Goal: Transaction & Acquisition: Purchase product/service

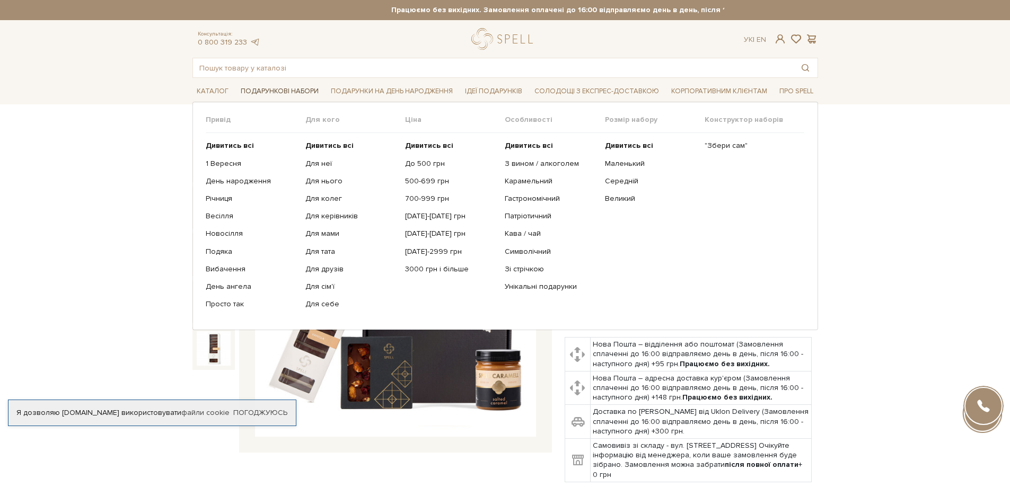
click at [258, 88] on span "Подарункові набори" at bounding box center [280, 91] width 86 height 16
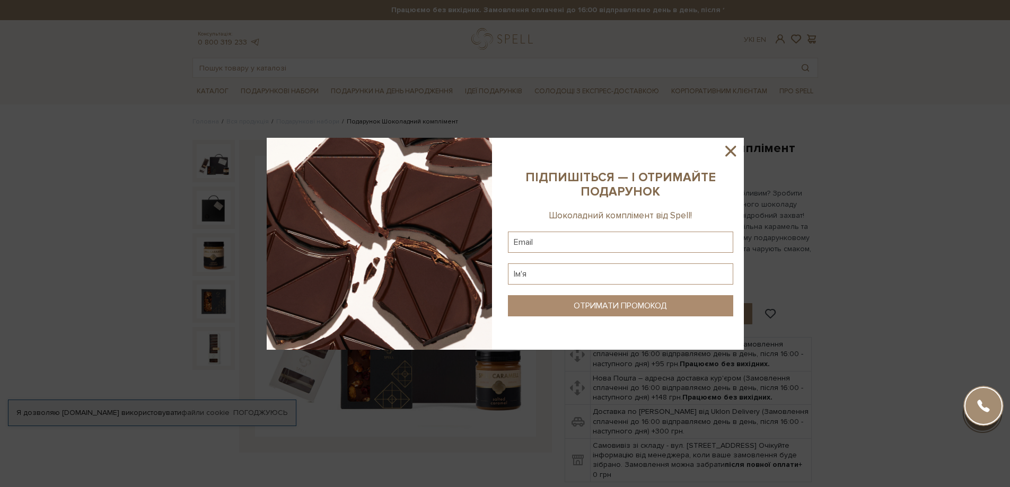
click at [734, 151] on icon at bounding box center [731, 151] width 18 height 18
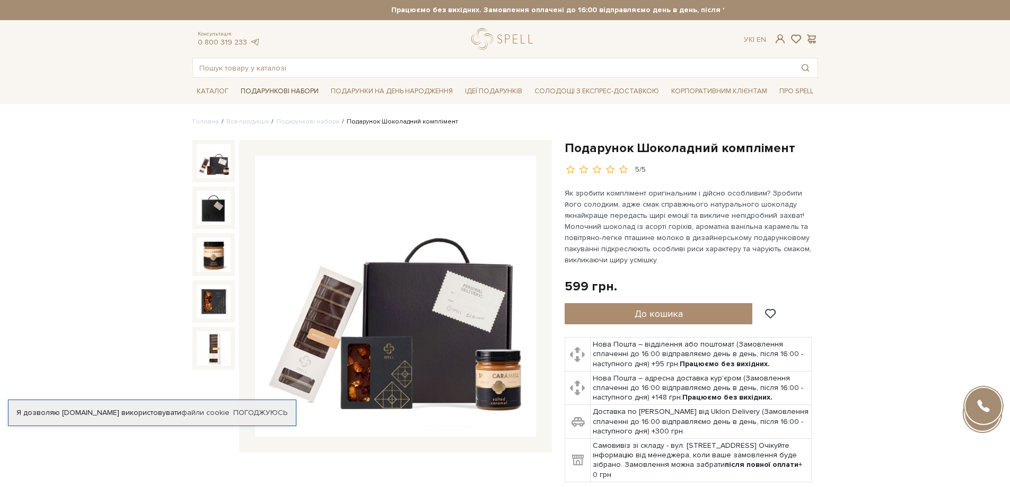
click at [291, 90] on span "Подарункові набори" at bounding box center [280, 91] width 86 height 16
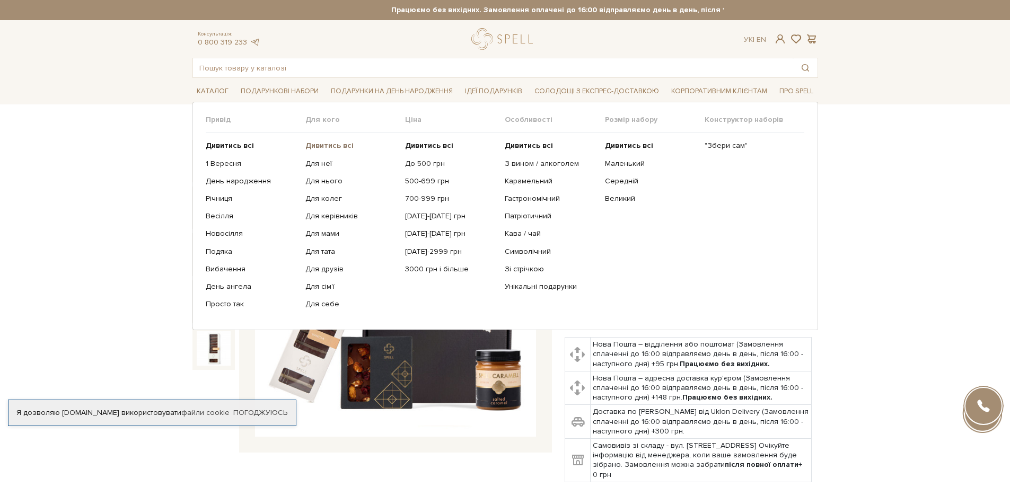
click at [323, 145] on b "Дивитись всі" at bounding box center [329, 145] width 48 height 9
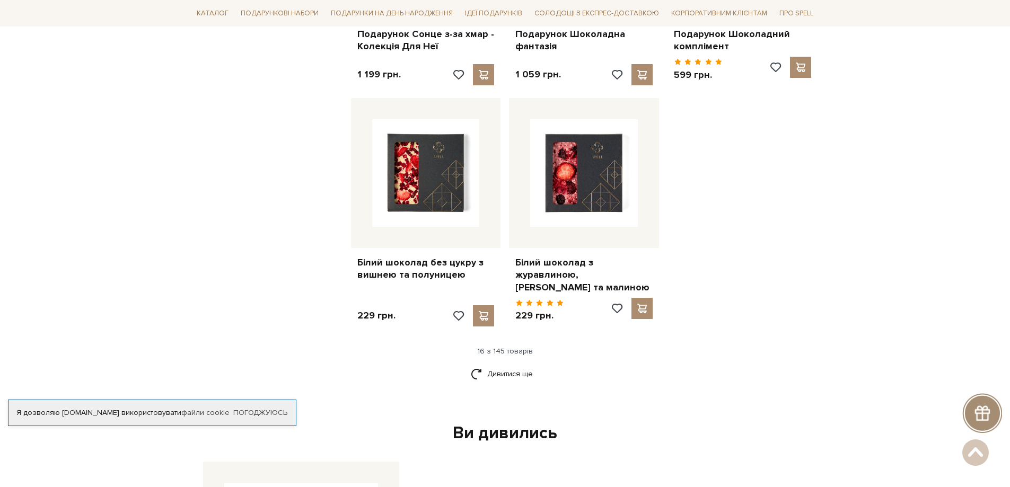
scroll to position [1326, 0]
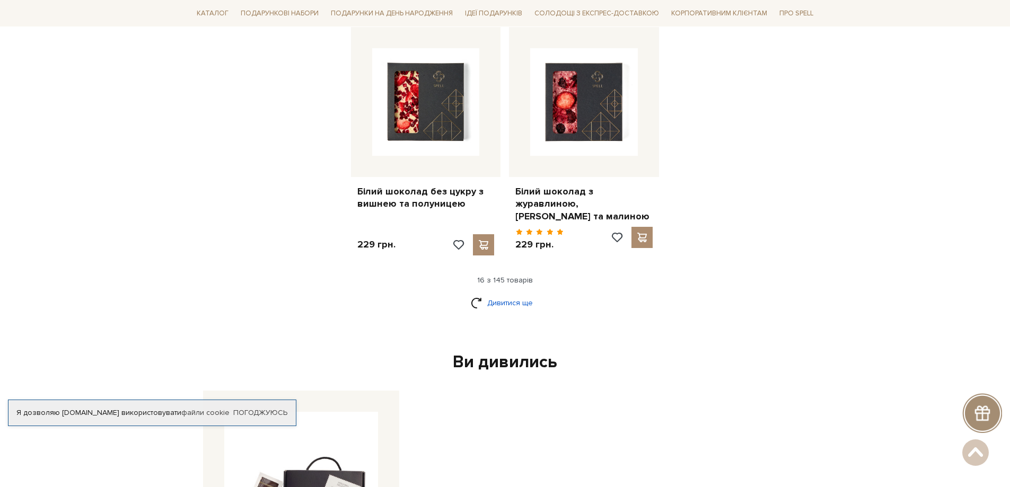
click at [514, 308] on link "Дивитися ще" at bounding box center [505, 303] width 69 height 19
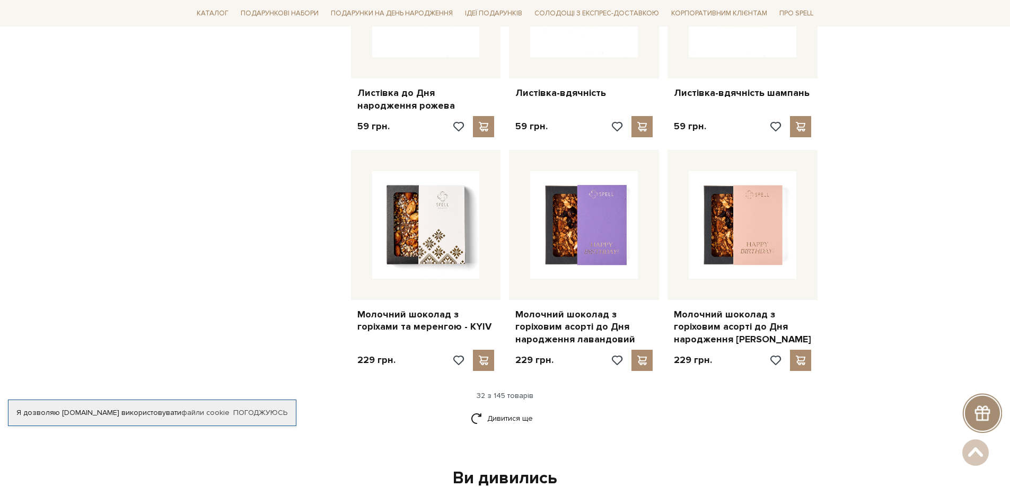
scroll to position [2386, 0]
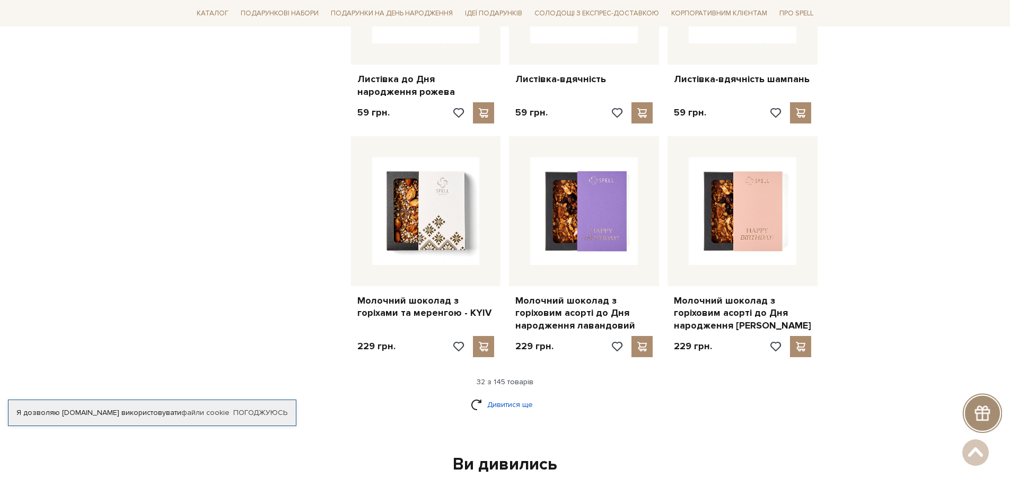
click at [510, 396] on link "Дивитися ще" at bounding box center [505, 405] width 69 height 19
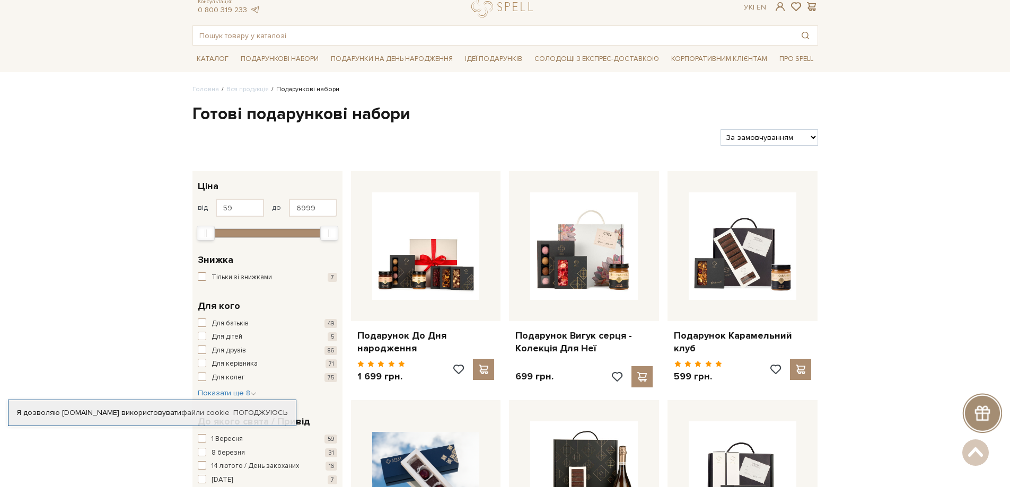
scroll to position [0, 0]
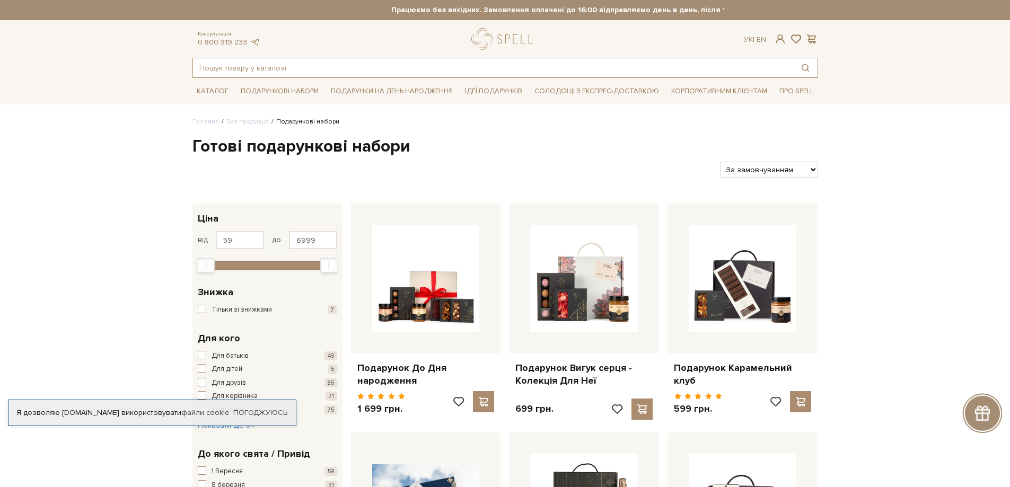
click at [623, 62] on input "text" at bounding box center [493, 67] width 600 height 19
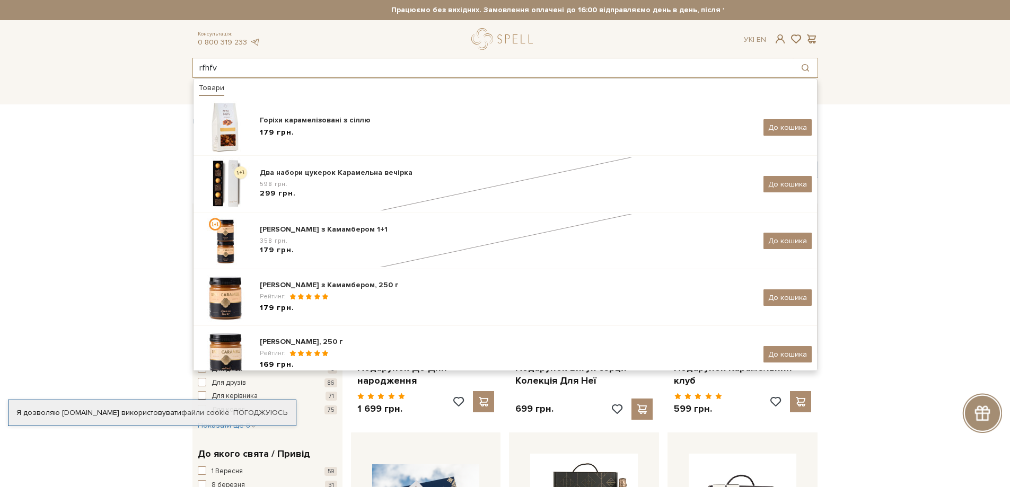
type input "rfhfv"
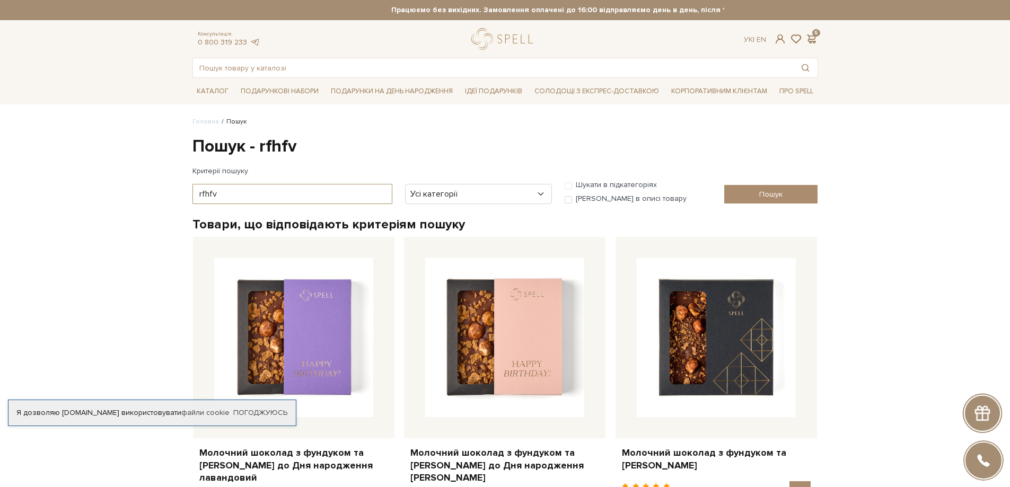
drag, startPoint x: 217, startPoint y: 197, endPoint x: 182, endPoint y: 198, distance: 34.5
type input "карам"
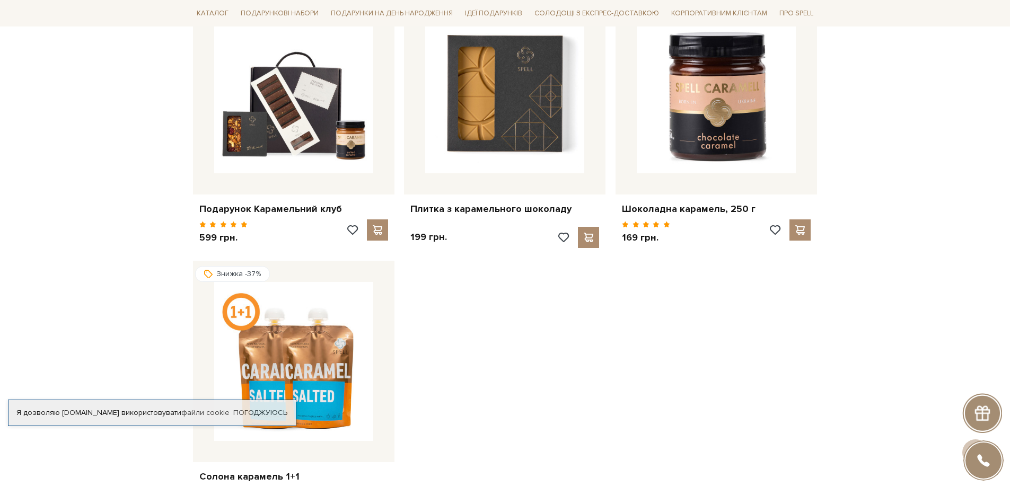
scroll to position [1538, 0]
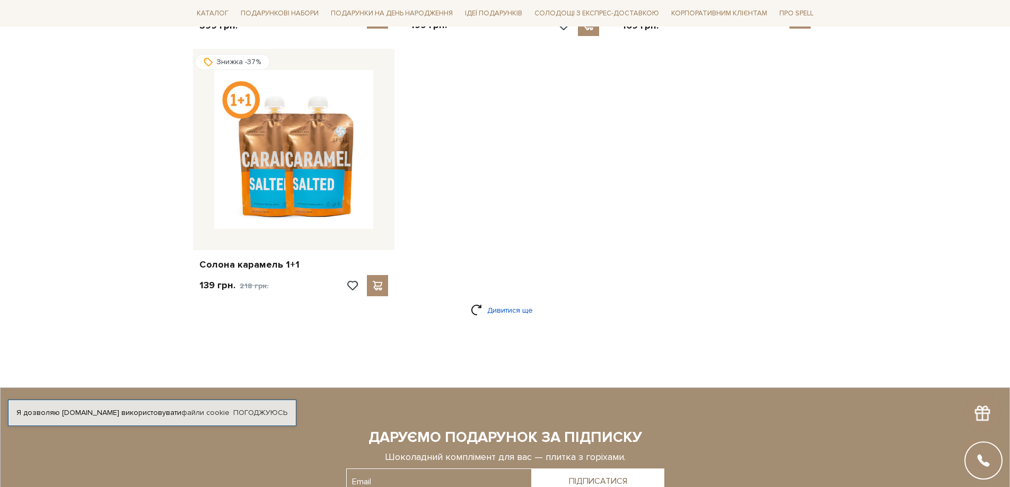
click at [491, 313] on link "Дивитися ще" at bounding box center [505, 310] width 69 height 19
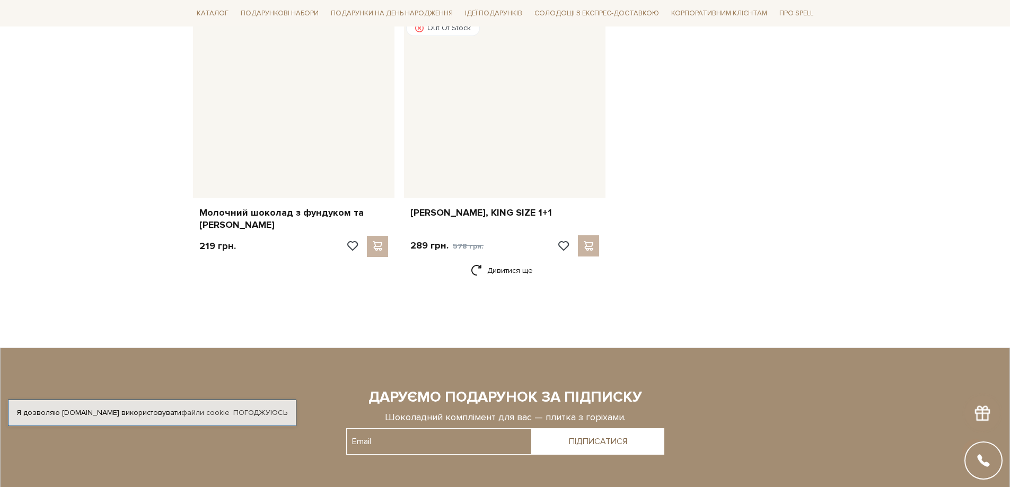
scroll to position [2970, 0]
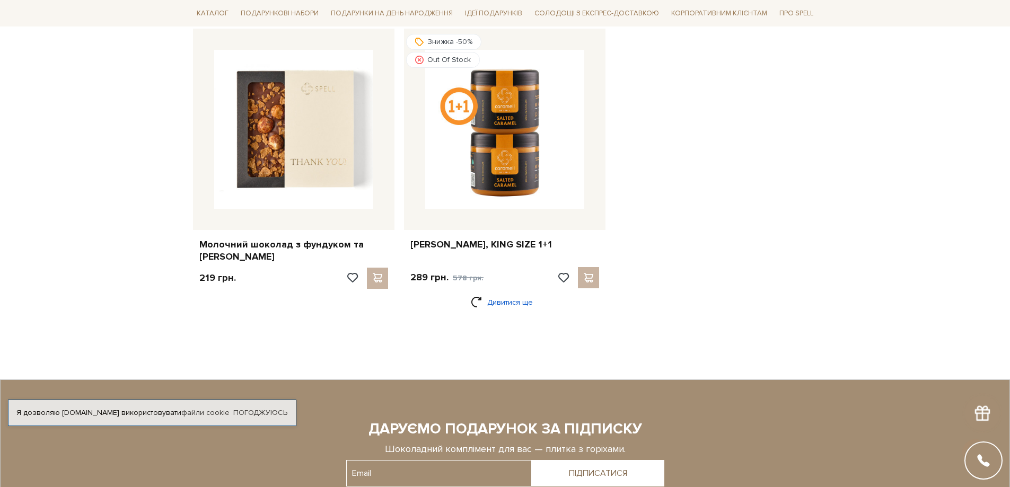
click at [505, 304] on link "Дивитися ще" at bounding box center [505, 302] width 69 height 19
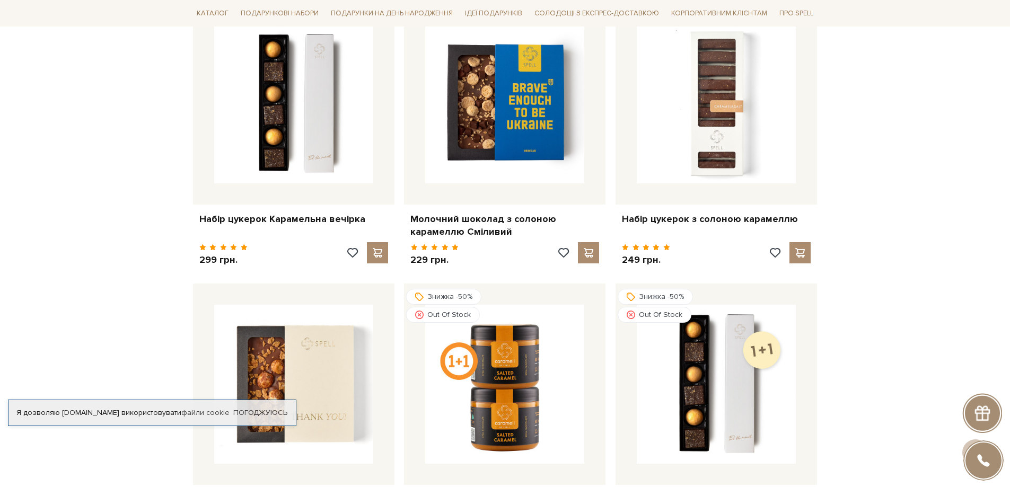
scroll to position [2817, 0]
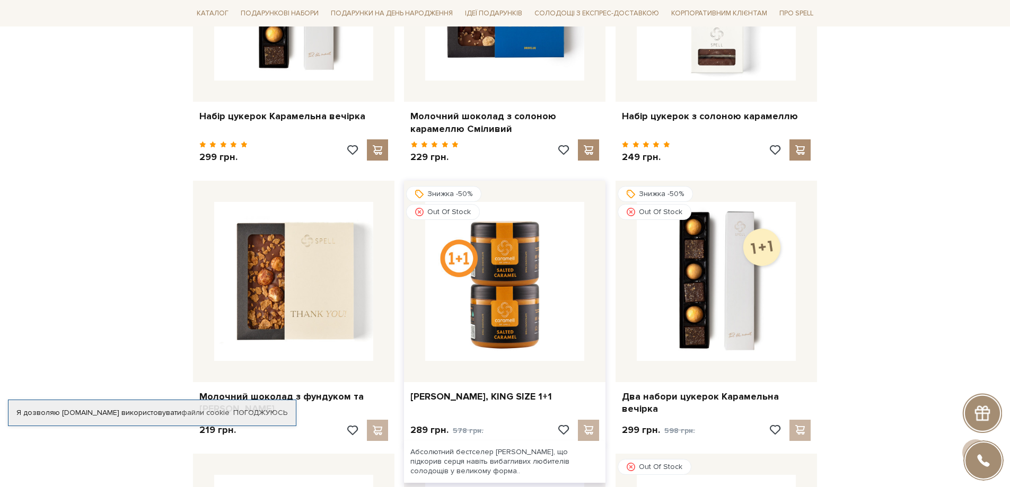
click at [495, 282] on img at bounding box center [504, 281] width 159 height 159
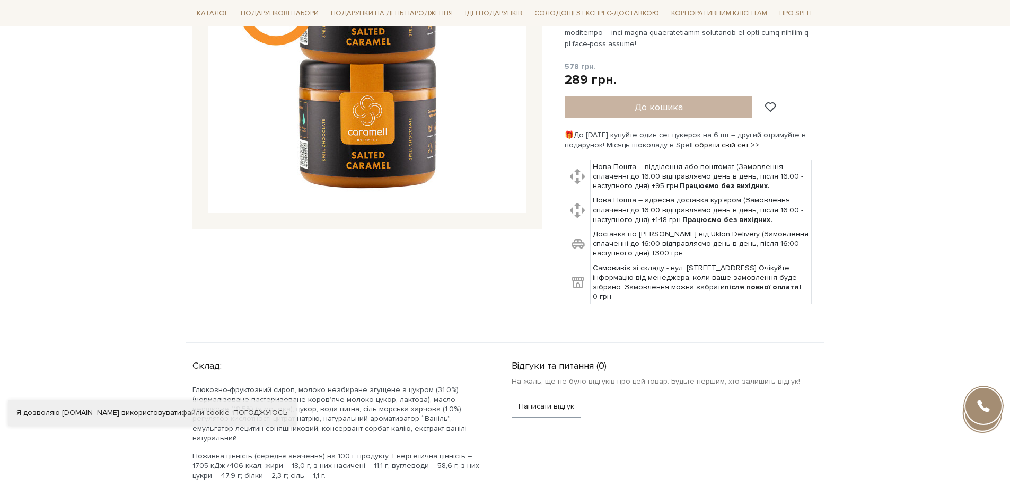
scroll to position [265, 0]
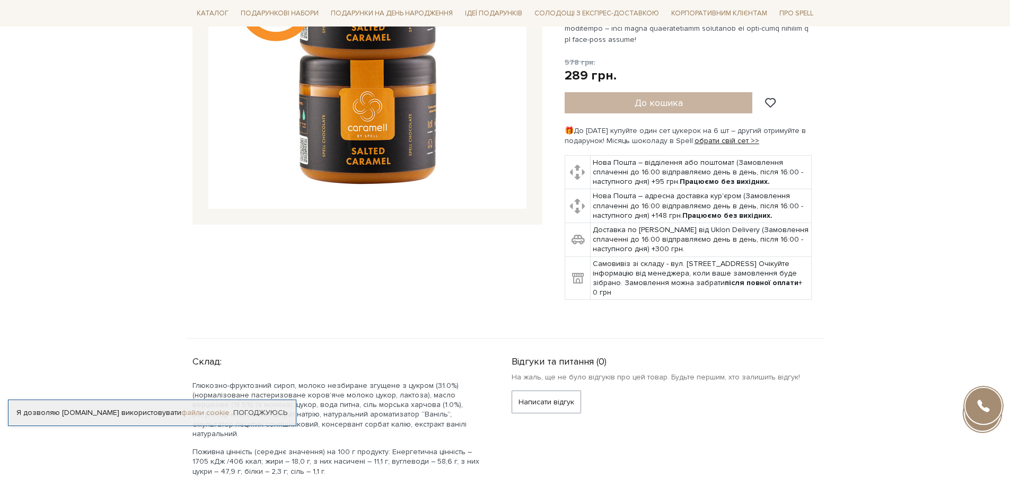
click at [212, 408] on link "файли cookie" at bounding box center [205, 412] width 48 height 9
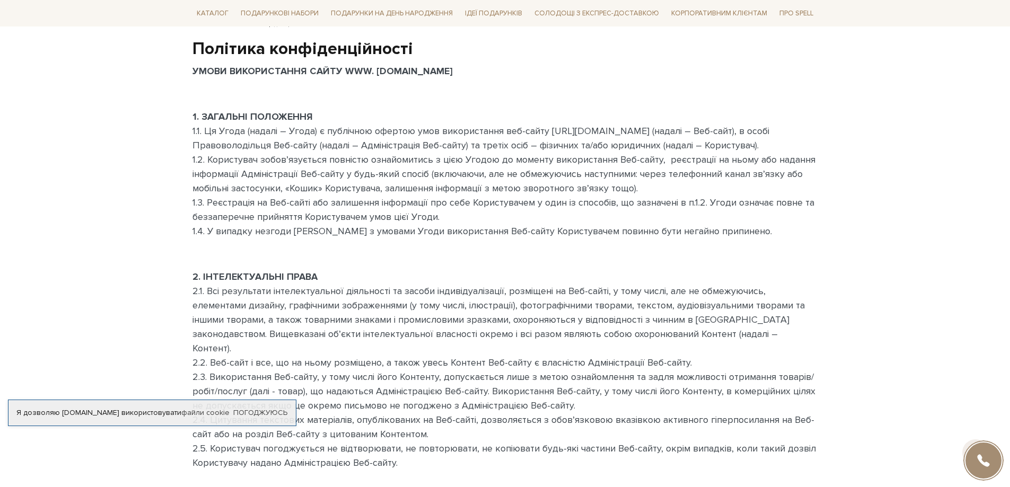
scroll to position [106, 0]
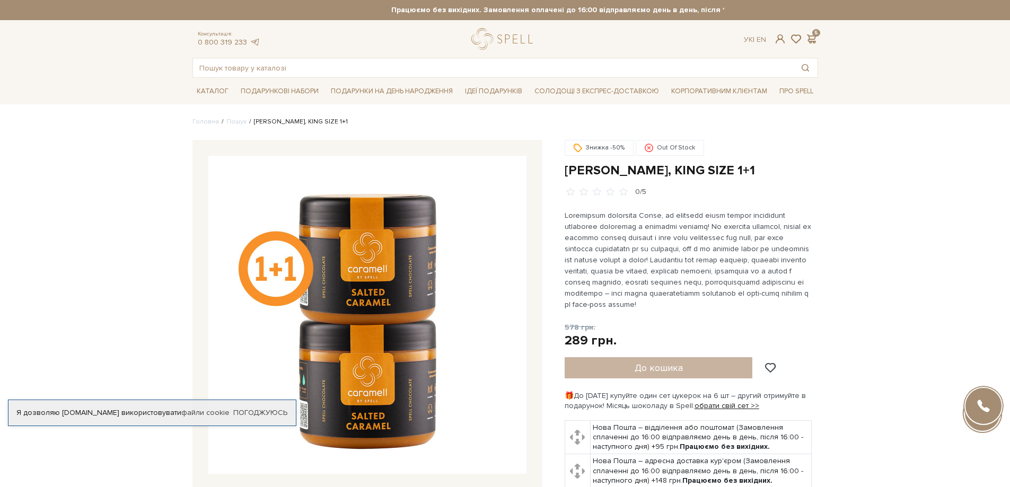
click at [658, 372] on div "До кошика" at bounding box center [676, 367] width 223 height 21
click at [632, 367] on div "До кошика" at bounding box center [676, 367] width 223 height 21
click at [812, 37] on span at bounding box center [811, 38] width 13 height 11
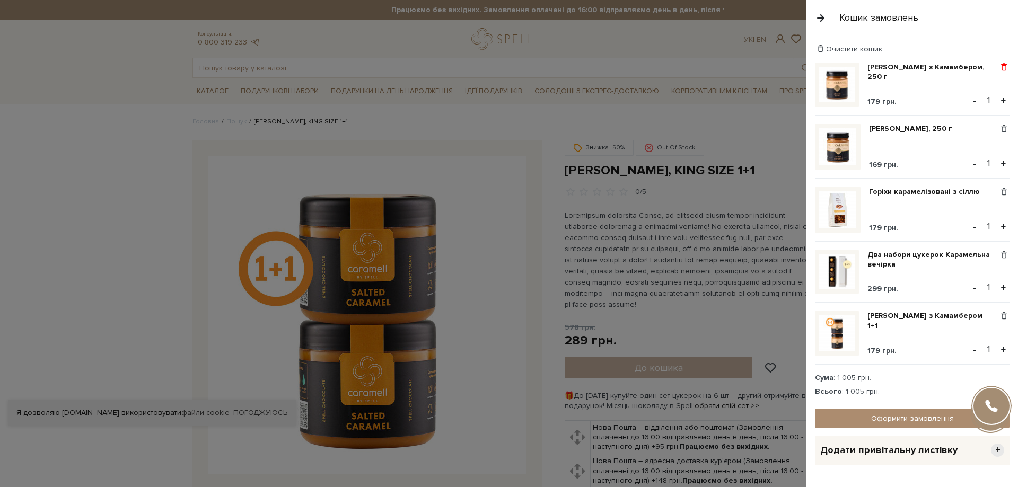
click at [1000, 65] on span at bounding box center [1004, 68] width 11 height 10
click at [999, 317] on span at bounding box center [1004, 316] width 11 height 10
click at [950, 333] on link "Видалити" at bounding box center [967, 334] width 84 height 14
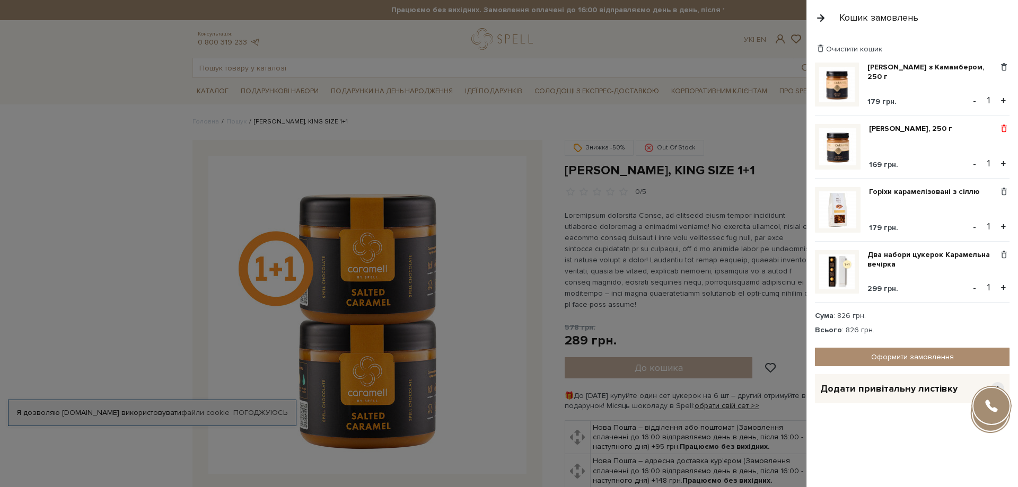
click at [1004, 128] on span at bounding box center [1004, 129] width 11 height 10
click at [971, 148] on link "Видалити" at bounding box center [967, 146] width 84 height 14
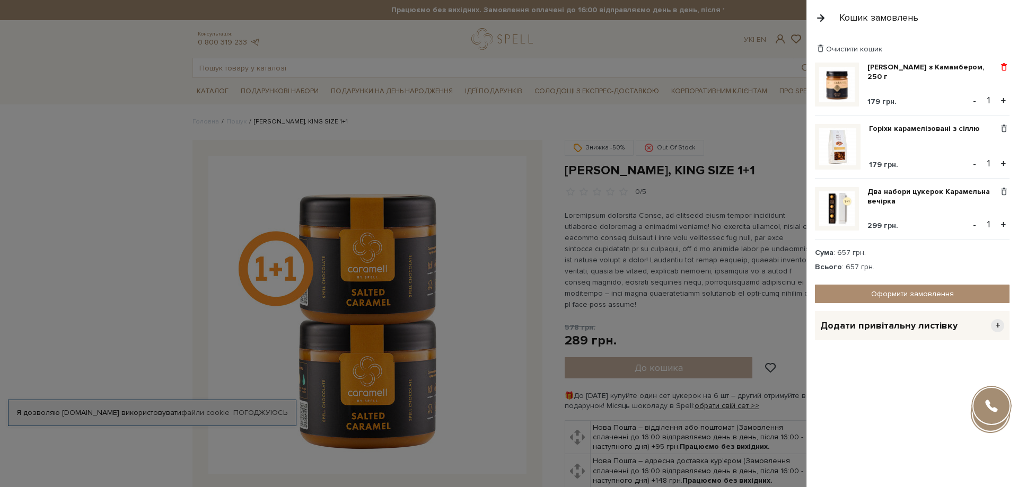
click at [1002, 67] on span at bounding box center [1004, 68] width 11 height 10
click at [951, 89] on link "Видалити" at bounding box center [967, 85] width 84 height 14
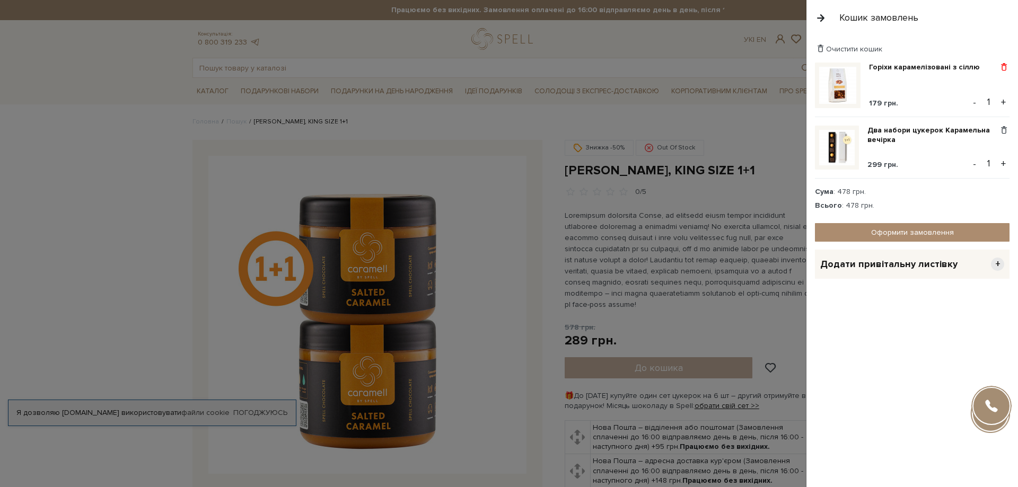
click at [1004, 68] on span at bounding box center [1004, 68] width 11 height 10
click at [958, 85] on link "Видалити" at bounding box center [967, 85] width 84 height 14
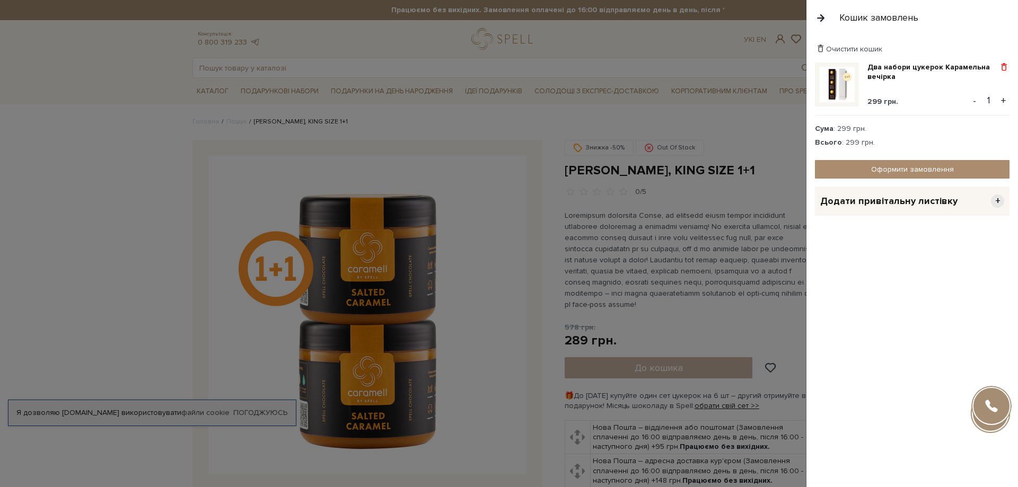
click at [1006, 67] on span at bounding box center [1004, 68] width 11 height 10
click at [966, 86] on link "Видалити" at bounding box center [967, 85] width 84 height 14
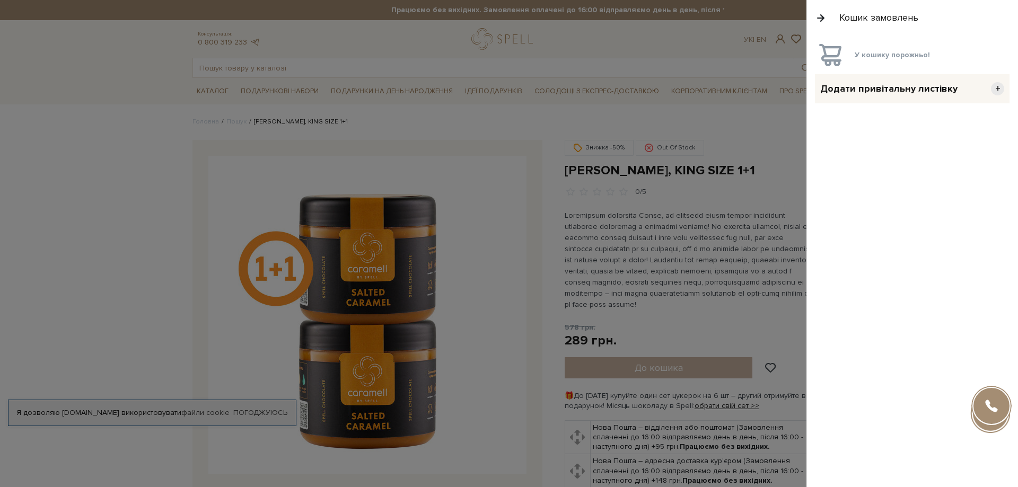
click at [824, 15] on button "button" at bounding box center [821, 17] width 12 height 19
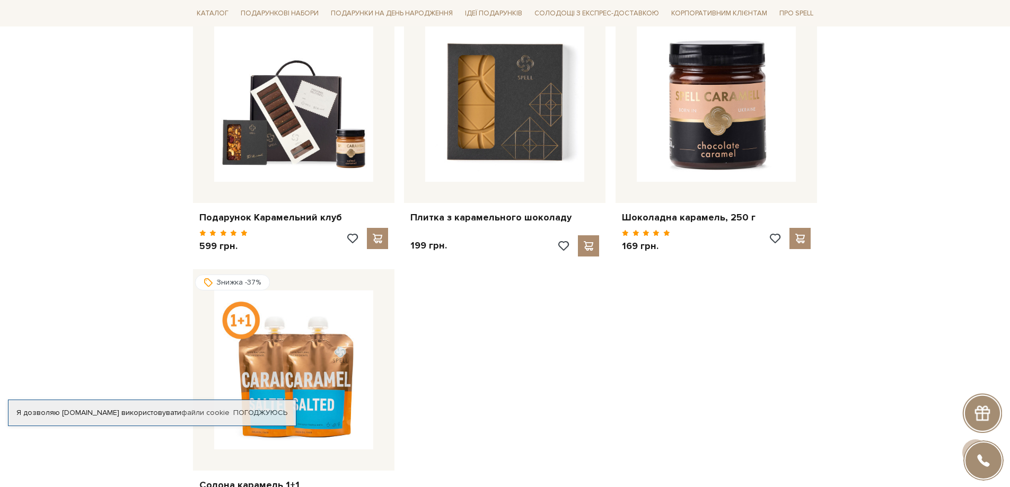
scroll to position [1432, 0]
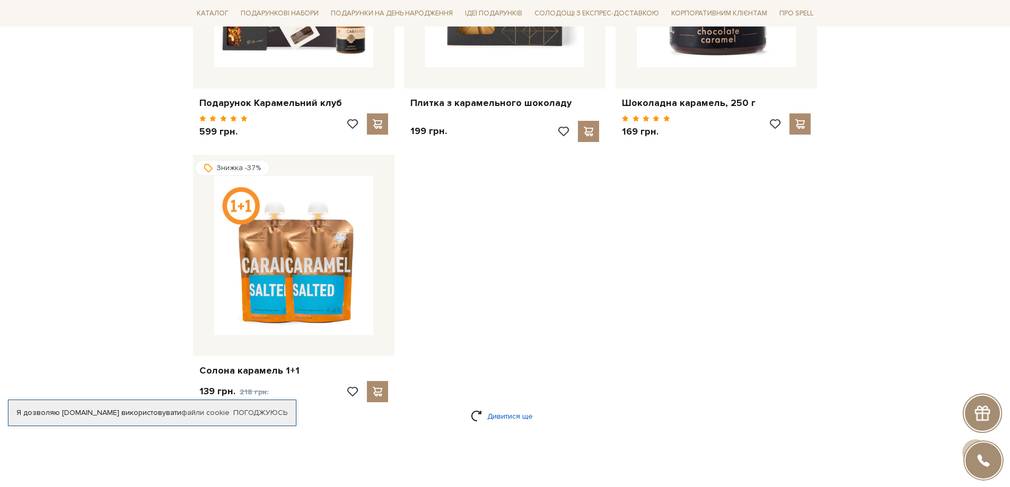
click at [504, 414] on link "Дивитися ще" at bounding box center [505, 416] width 69 height 19
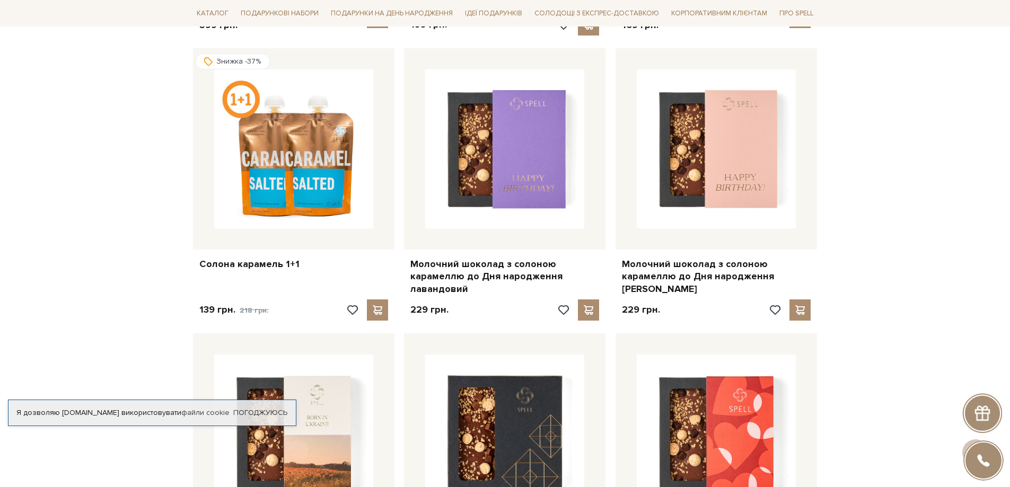
scroll to position [1591, 0]
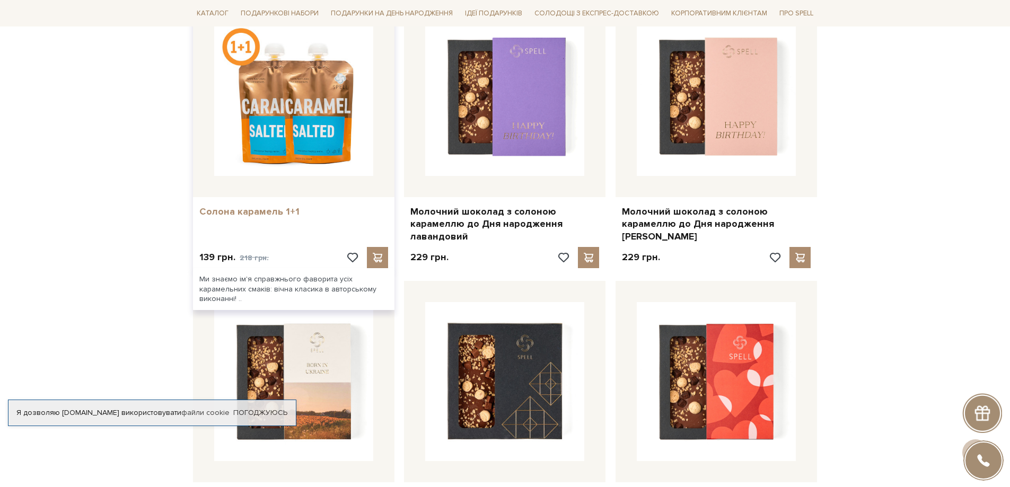
click at [232, 213] on link "Солона карамель 1+1" at bounding box center [293, 212] width 189 height 12
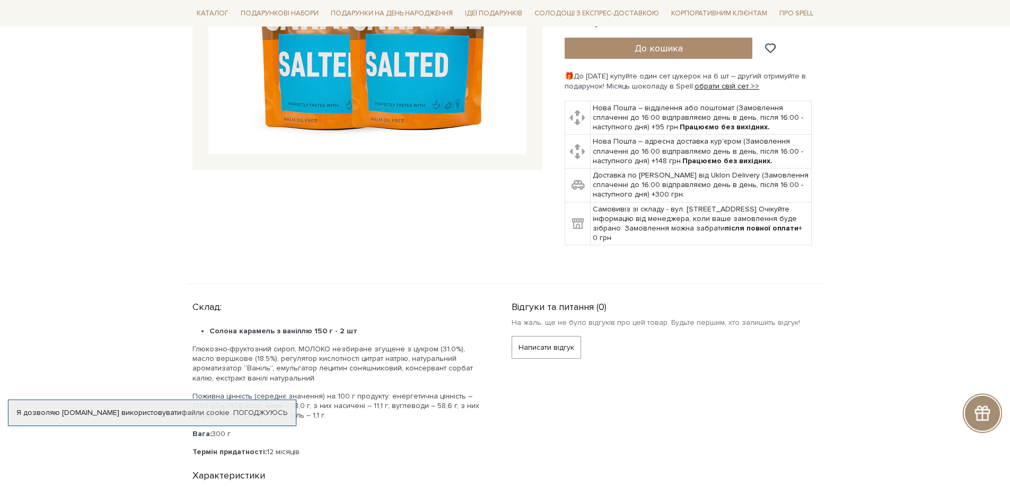
scroll to position [371, 0]
